Goal: Navigation & Orientation: Go to known website

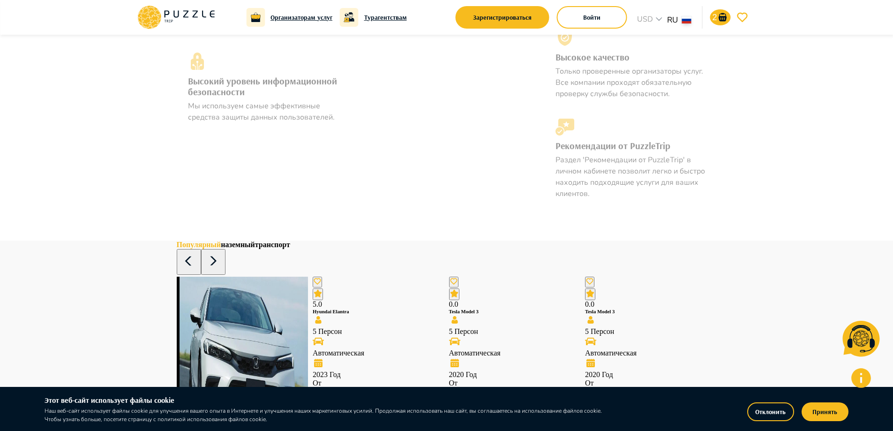
scroll to position [985, 0]
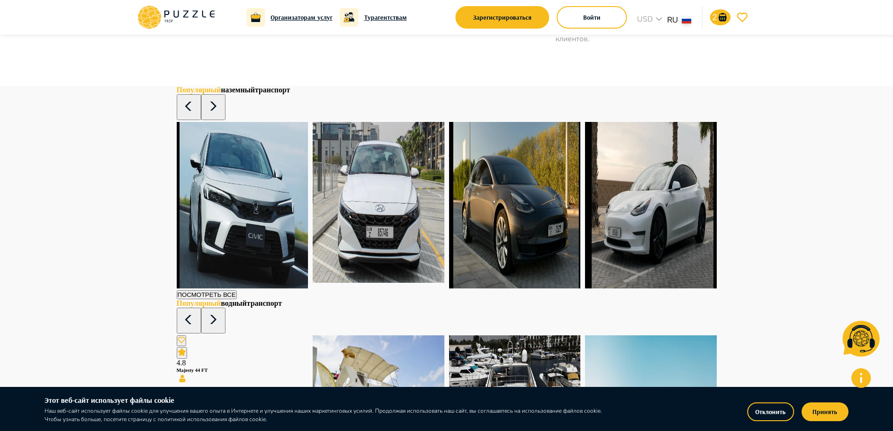
click at [377, 192] on img at bounding box center [379, 202] width 132 height 161
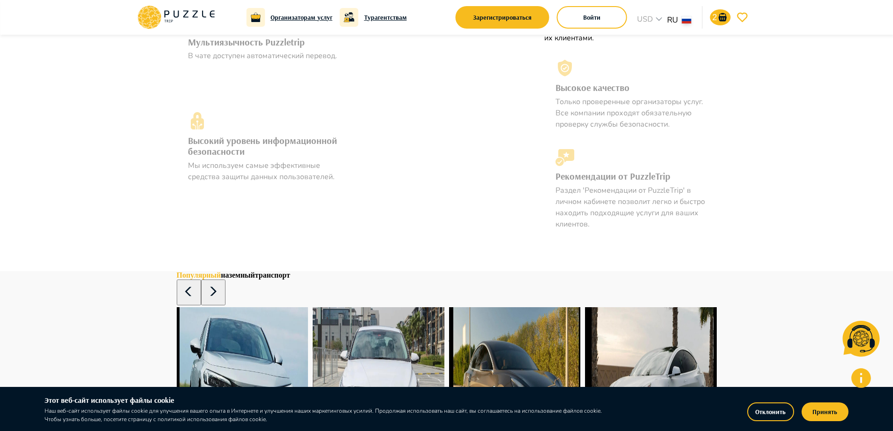
scroll to position [609, 0]
